Goal: Communication & Community: Answer question/provide support

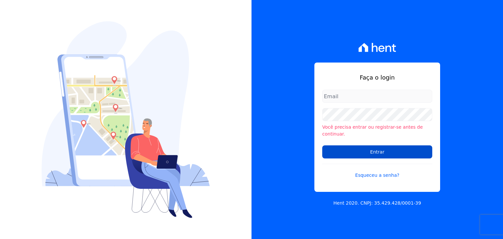
type input "[EMAIL_ADDRESS][DOMAIN_NAME]"
click at [369, 152] on input "Entrar" at bounding box center [377, 151] width 110 height 13
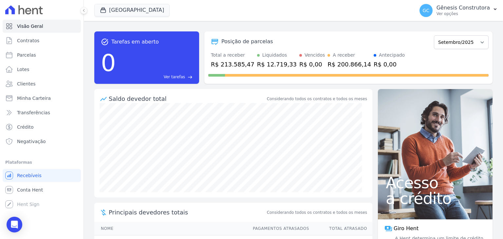
click at [12, 234] on div "Visão Geral Contratos [GEOGRAPHIC_DATA] Lotes Clientes Minha Carteira Transferê…" at bounding box center [42, 119] width 84 height 239
click at [12, 228] on div "Open Intercom Messenger" at bounding box center [14, 224] width 17 height 17
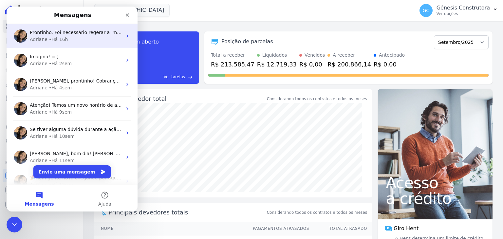
click at [70, 41] on div "Adriane • Há 16h" at bounding box center [76, 39] width 92 height 7
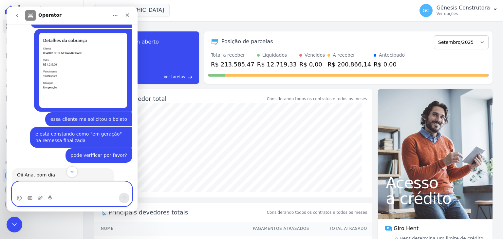
scroll to position [1867, 0]
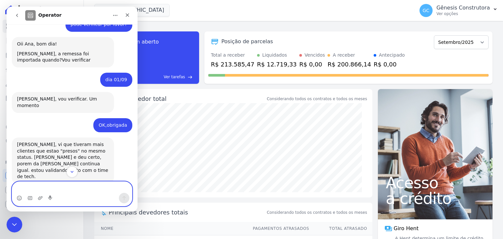
drag, startPoint x: 83, startPoint y: 191, endPoint x: 7, endPoint y: 195, distance: 76.7
click at [7, 188] on html "Operator 📢 Atenção: Sua conta Hent será migrada para a Conta Arke! Estamos traz…" at bounding box center [72, 109] width 131 height 205
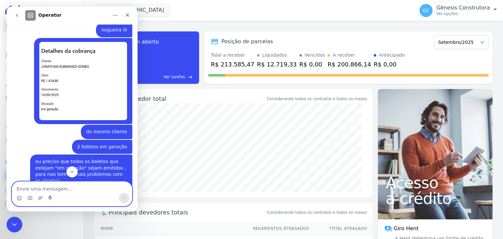
scroll to position [2751, 0]
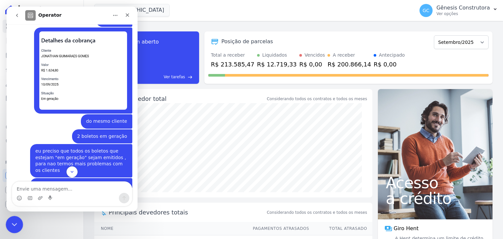
click at [15, 218] on div "Encerramento do Messenger da Intercom" at bounding box center [14, 224] width 16 height 16
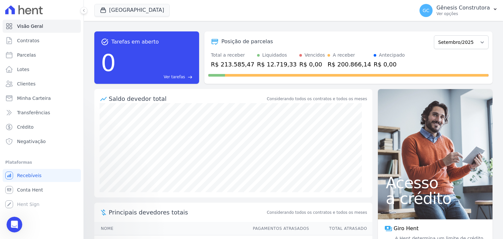
scroll to position [0, 0]
click at [6, 227] on html at bounding box center [14, 224] width 16 height 16
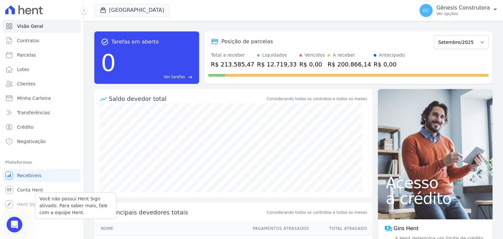
click at [14, 208] on div "Você não possui Hent Sign ativado. Para saber mais, fale com a equipe Hent. Hen…" at bounding box center [42, 204] width 78 height 13
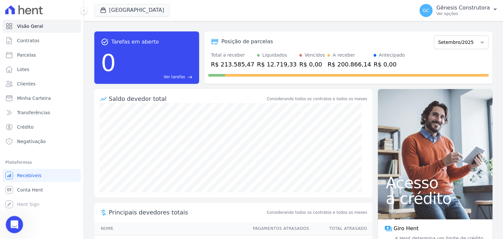
click at [9, 220] on div "Abertura do Messenger da Intercom" at bounding box center [14, 224] width 22 height 22
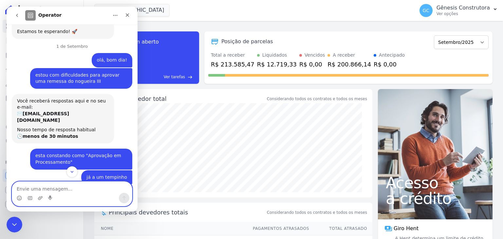
scroll to position [360, 0]
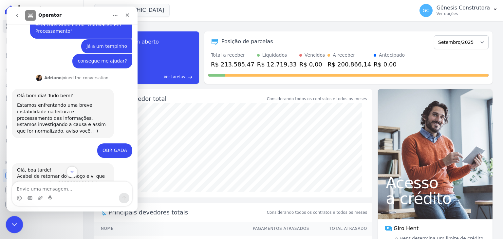
click at [13, 227] on icon "Encerramento do Messenger da Intercom" at bounding box center [13, 224] width 8 height 8
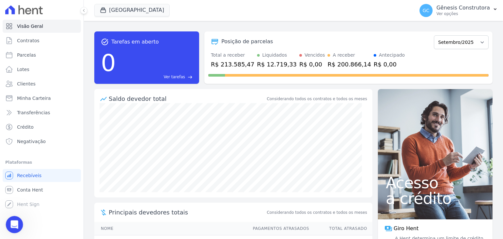
click at [10, 221] on icon "Abertura do Messenger da Intercom" at bounding box center [13, 223] width 11 height 11
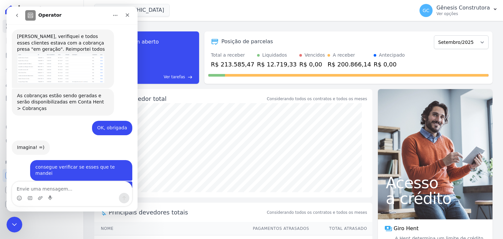
scroll to position [3046, 0]
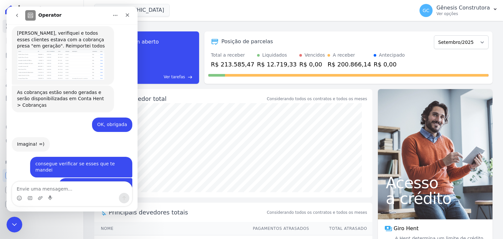
drag, startPoint x: 16, startPoint y: 17, endPoint x: 16, endPoint y: 21, distance: 3.3
click at [16, 17] on icon "go back" at bounding box center [16, 15] width 5 height 5
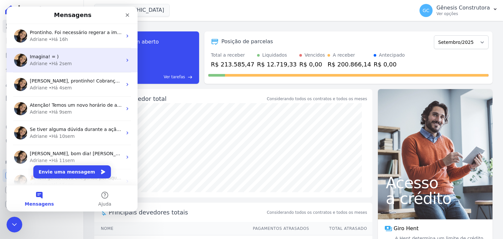
click at [65, 62] on div "• Há 2sem" at bounding box center [60, 63] width 23 height 7
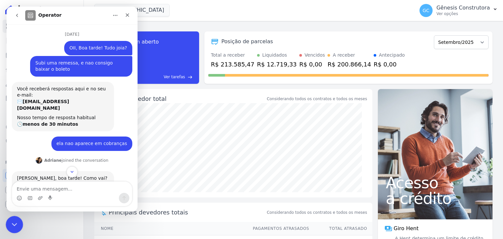
click at [15, 223] on icon "Encerramento do Messenger da Intercom" at bounding box center [13, 224] width 8 height 8
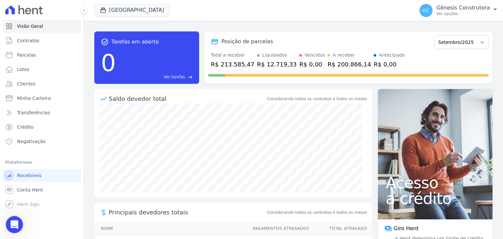
click at [15, 230] on div "Abertura do Messenger da Intercom" at bounding box center [14, 224] width 22 height 22
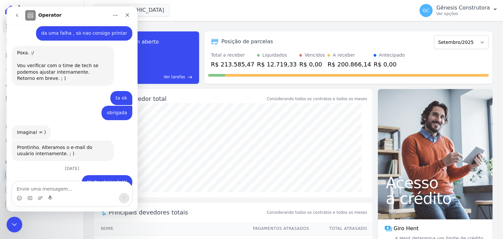
scroll to position [1647, 0]
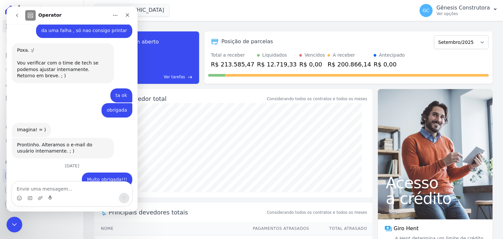
click at [15, 14] on icon "go back" at bounding box center [16, 15] width 5 height 5
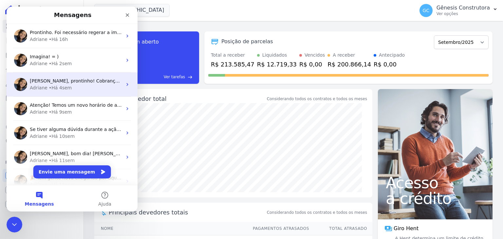
click at [51, 87] on div "• Há 4sem" at bounding box center [60, 88] width 23 height 7
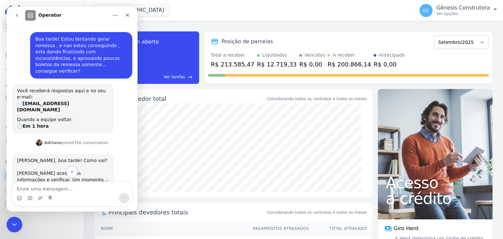
click at [18, 11] on button "go back" at bounding box center [17, 15] width 12 height 12
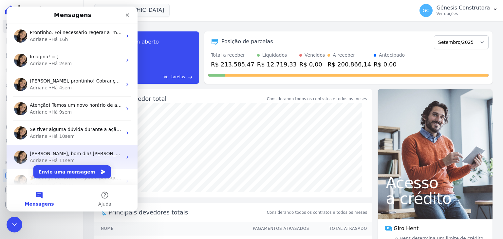
click at [74, 155] on span "Olá Renato, bom dia! Renato, em breve teremos a visualização disponivel na plat…" at bounding box center [276, 153] width 493 height 5
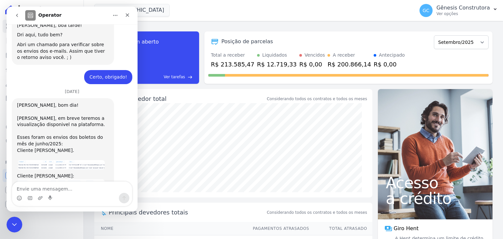
scroll to position [458, 0]
click at [17, 15] on icon "go back" at bounding box center [16, 15] width 5 height 5
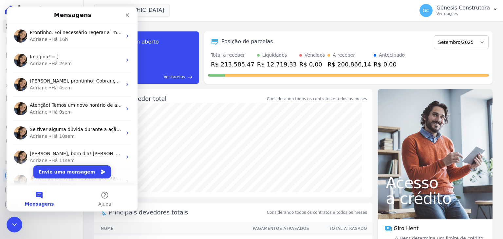
scroll to position [0, 0]
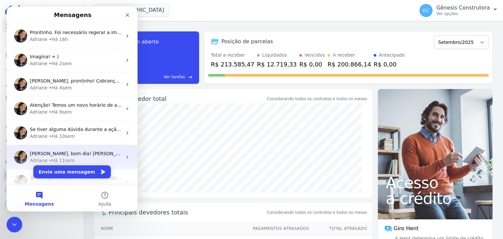
click at [76, 153] on span "Olá Renato, bom dia! Renato, em breve teremos a visualização disponivel na plat…" at bounding box center [276, 153] width 493 height 5
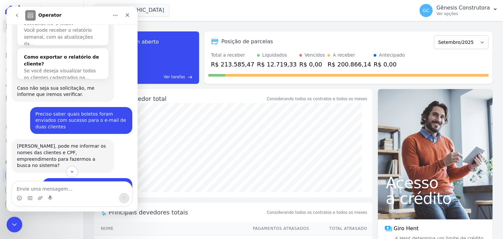
scroll to position [196, 0]
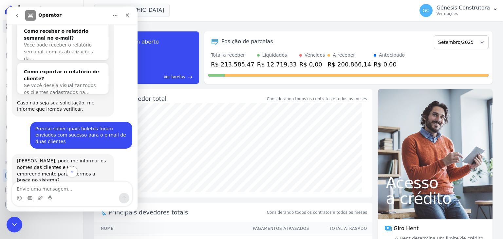
click at [13, 16] on button "go back" at bounding box center [17, 15] width 12 height 12
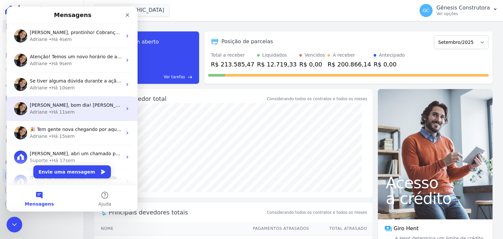
scroll to position [66, 0]
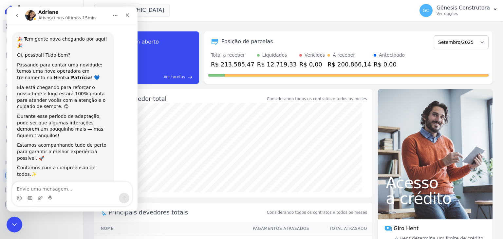
click at [18, 16] on icon "go back" at bounding box center [16, 15] width 5 height 5
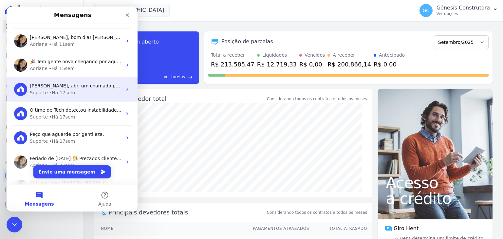
scroll to position [131, 0]
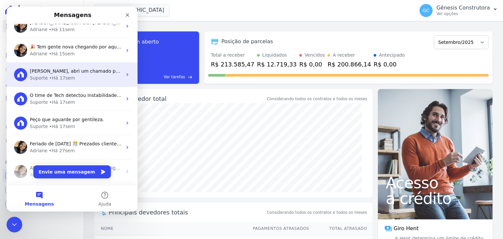
click at [86, 76] on div "Suporte • Há 17sem" at bounding box center [76, 78] width 92 height 7
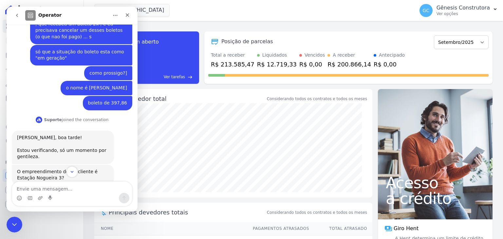
scroll to position [193, 0]
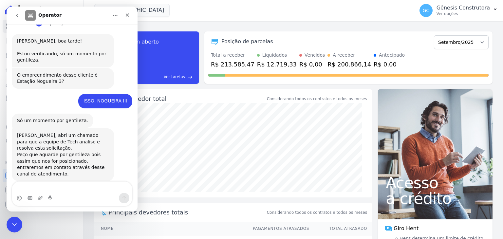
drag, startPoint x: 40, startPoint y: 189, endPoint x: 7, endPoint y: 189, distance: 33.7
click at [7, 182] on html "Operator Bom dia! Gênesis • Há 17sem Você receberá respostas aqui e no seu e-ma…" at bounding box center [72, 109] width 131 height 205
click at [24, 103] on div "ISSO, NOGUEIRA III Gênesis • Há 17sem" at bounding box center [72, 104] width 121 height 20
drag, startPoint x: 18, startPoint y: 223, endPoint x: 103, endPoint y: 372, distance: 171.2
click at [20, 223] on div "Encerramento do Messenger da Intercom" at bounding box center [14, 224] width 16 height 16
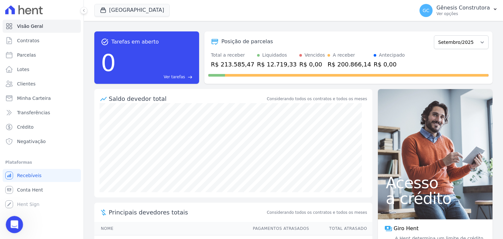
click at [15, 224] on icon "Abertura do Messenger da Intercom" at bounding box center [13, 223] width 11 height 11
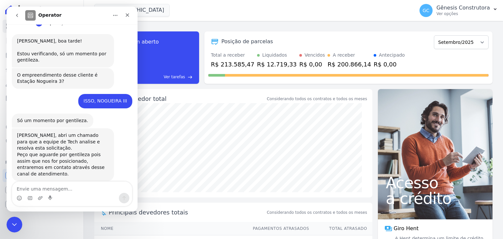
click at [18, 17] on icon "go back" at bounding box center [16, 15] width 5 height 5
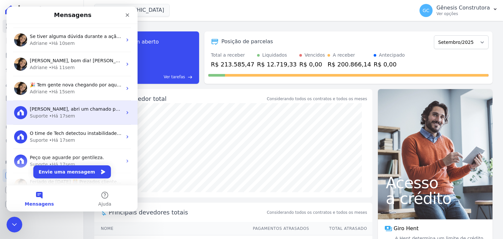
scroll to position [131, 0]
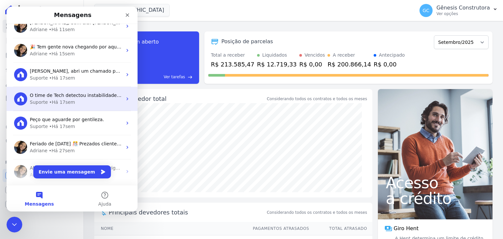
click at [79, 104] on div "Suporte • Há 17sem" at bounding box center [76, 102] width 92 height 7
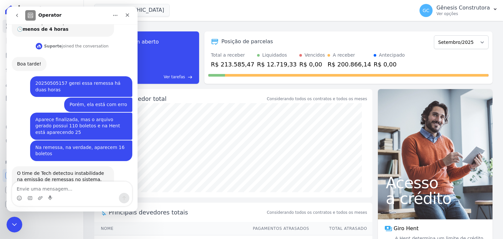
scroll to position [205, 0]
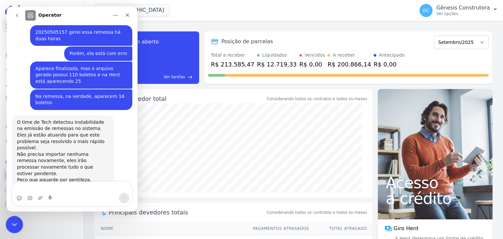
click at [13, 222] on icon "Encerramento do Messenger da Intercom" at bounding box center [13, 224] width 8 height 8
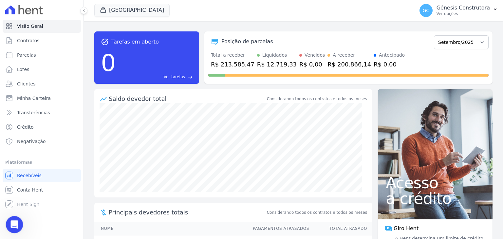
click at [9, 221] on div "Abertura do Messenger da Intercom" at bounding box center [14, 224] width 22 height 22
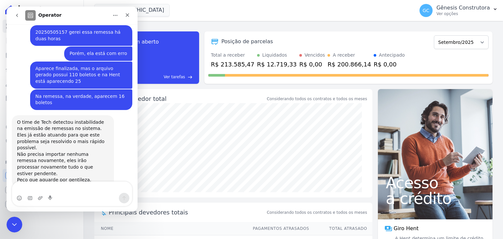
click at [13, 16] on button "go back" at bounding box center [17, 15] width 12 height 12
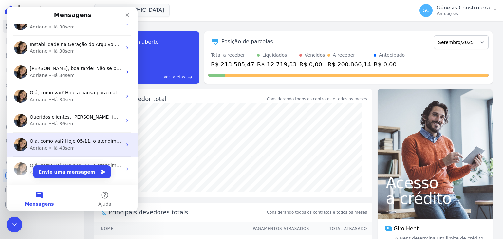
scroll to position [350, 0]
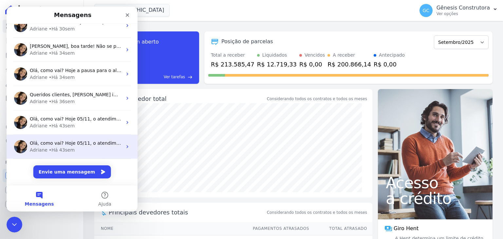
click at [90, 146] on span "Olá, como vai? Hoje 05/11, o atendimento no chat será das 08h00 às 13h00, retor…" at bounding box center [300, 143] width 540 height 5
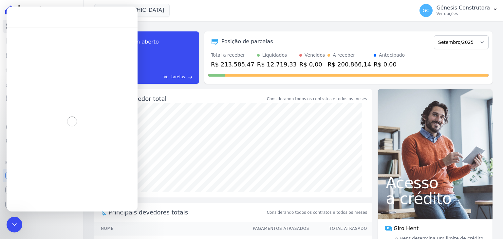
scroll to position [323, 0]
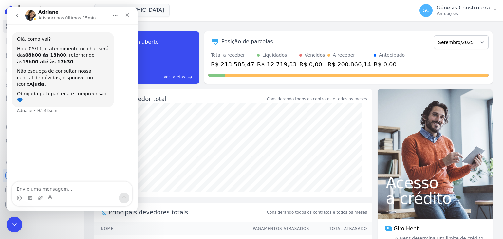
click at [17, 16] on icon "go back" at bounding box center [17, 15] width 2 height 3
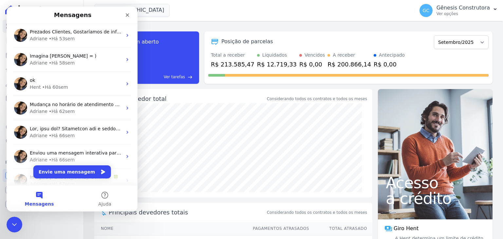
scroll to position [592, 0]
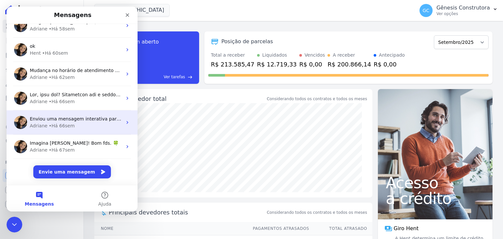
click at [87, 117] on span "Enviou uma mensagem interativa para você" at bounding box center [81, 118] width 102 height 5
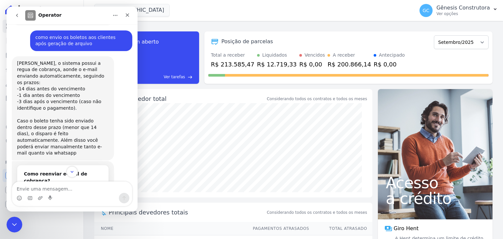
scroll to position [255, 0]
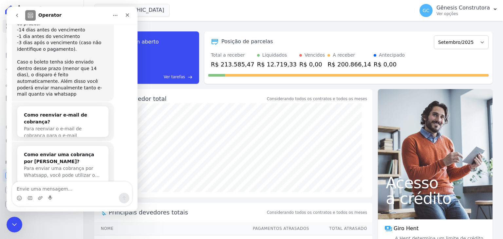
click at [19, 13] on icon "go back" at bounding box center [16, 15] width 5 height 5
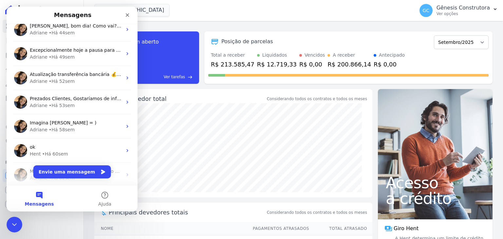
scroll to position [713, 0]
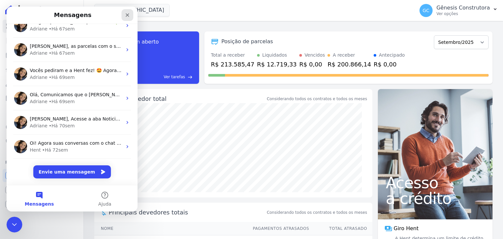
click at [131, 12] on div "Fechar" at bounding box center [128, 15] width 12 height 12
